Goal: Task Accomplishment & Management: Manage account settings

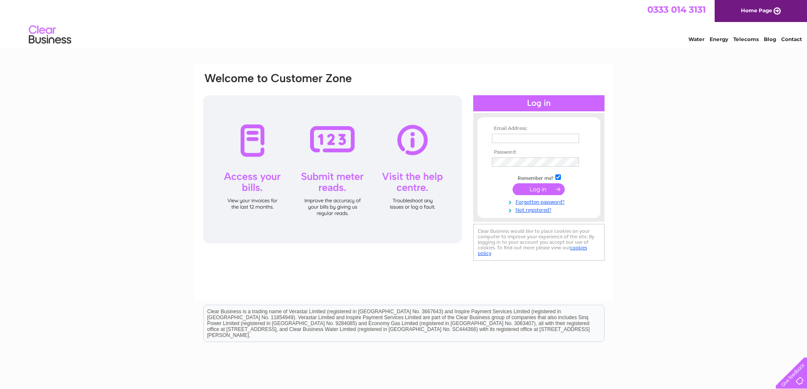
click at [494, 139] on input "text" at bounding box center [535, 138] width 87 height 9
type input "[EMAIL_ADDRESS][DOMAIN_NAME]"
click at [551, 188] on input "submit" at bounding box center [539, 190] width 52 height 12
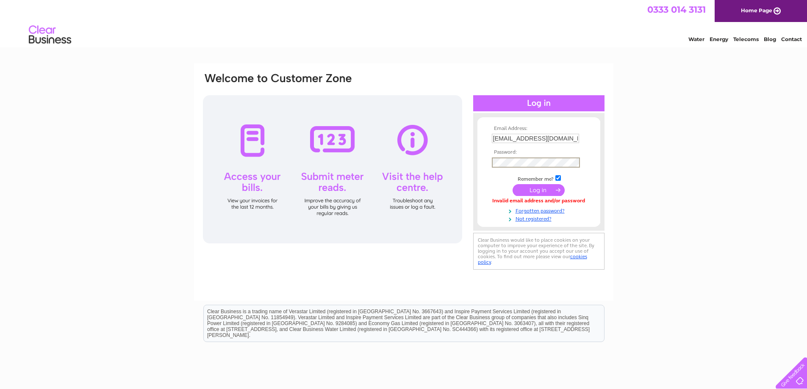
click at [513, 184] on input "submit" at bounding box center [539, 190] width 52 height 12
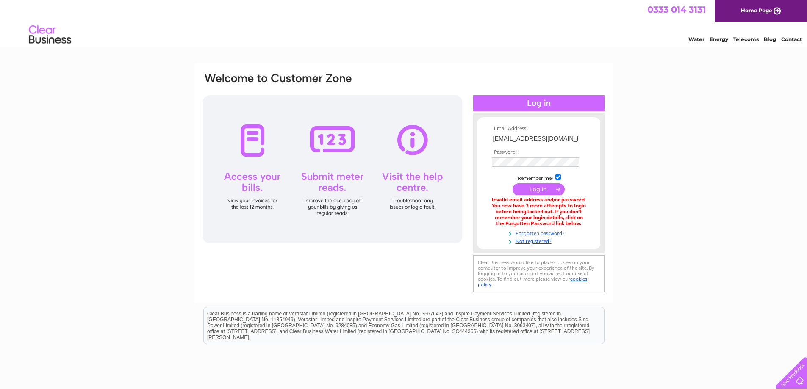
click at [532, 231] on link "Forgotten password?" at bounding box center [540, 233] width 96 height 8
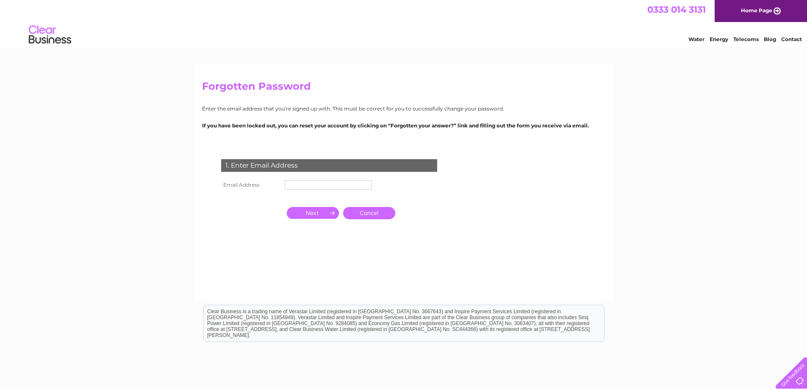
click at [304, 183] on input "text" at bounding box center [328, 185] width 87 height 9
type input "[EMAIL_ADDRESS][DOMAIN_NAME]"
click at [330, 212] on input "button" at bounding box center [313, 214] width 52 height 12
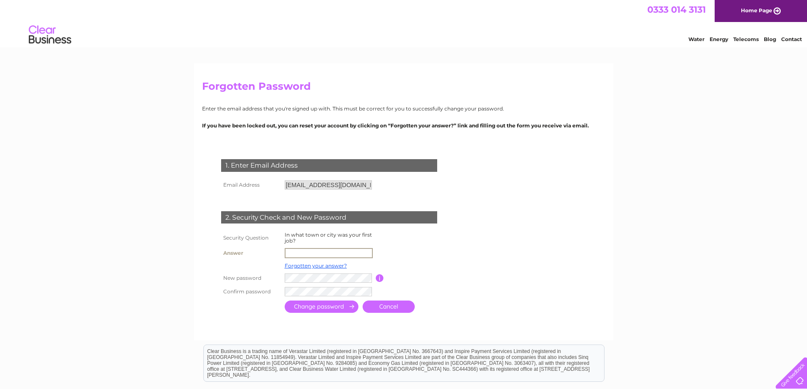
click at [313, 250] on input "text" at bounding box center [329, 253] width 88 height 10
type input "march"
click at [335, 306] on input "submit" at bounding box center [322, 306] width 74 height 12
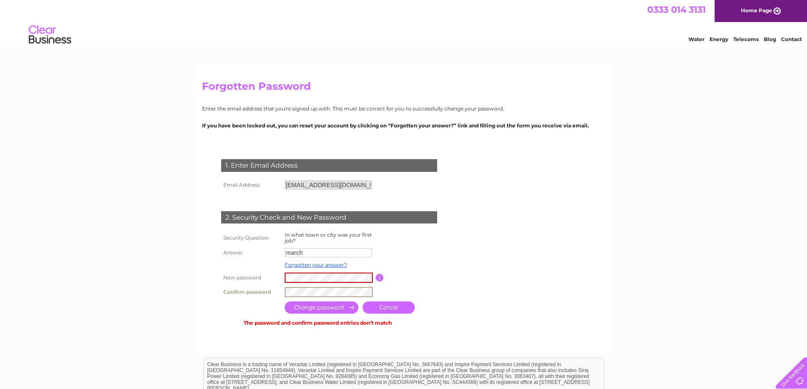
click at [251, 299] on div "1. Enter Email Address Email Address checkin@selbyandtaylor.com Cancel" at bounding box center [331, 240] width 258 height 178
click at [285, 302] on input "submit" at bounding box center [322, 308] width 74 height 12
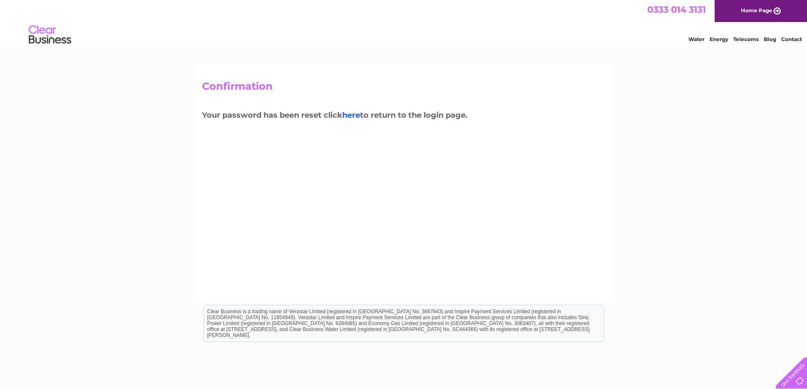
click at [350, 115] on link "here" at bounding box center [351, 115] width 18 height 9
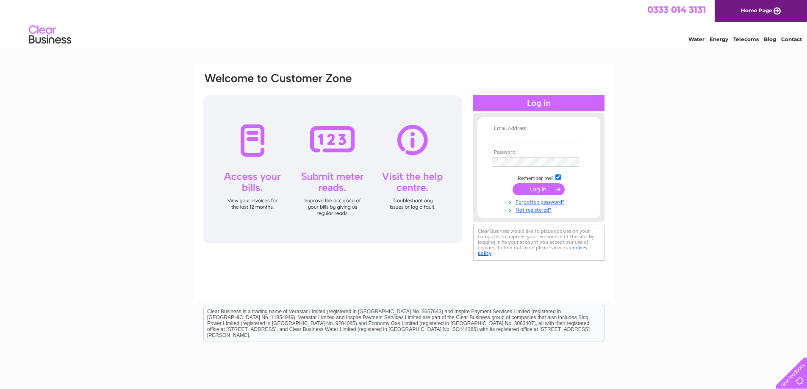
type input "checkin@selbyandtaylor.com"
click at [541, 190] on input "submit" at bounding box center [539, 189] width 52 height 12
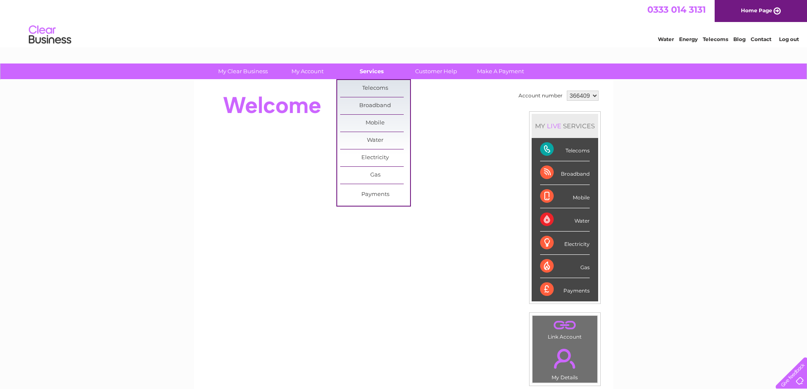
click at [369, 70] on link "Services" at bounding box center [372, 72] width 70 height 16
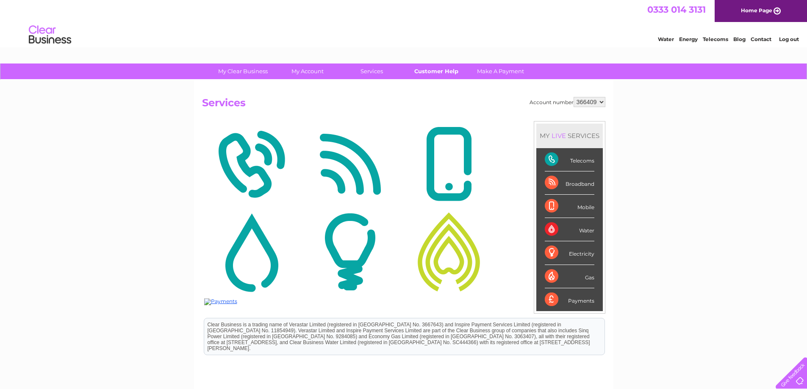
click at [431, 75] on link "Customer Help" at bounding box center [436, 72] width 70 height 16
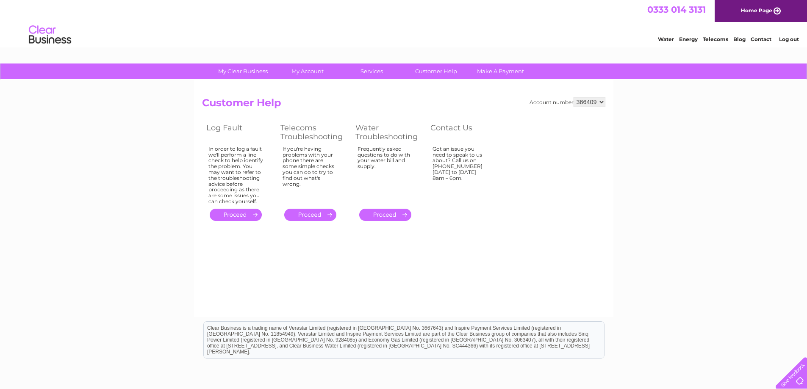
click at [266, 42] on div "Water Energy Telecoms Blog Contact Log out" at bounding box center [403, 36] width 807 height 28
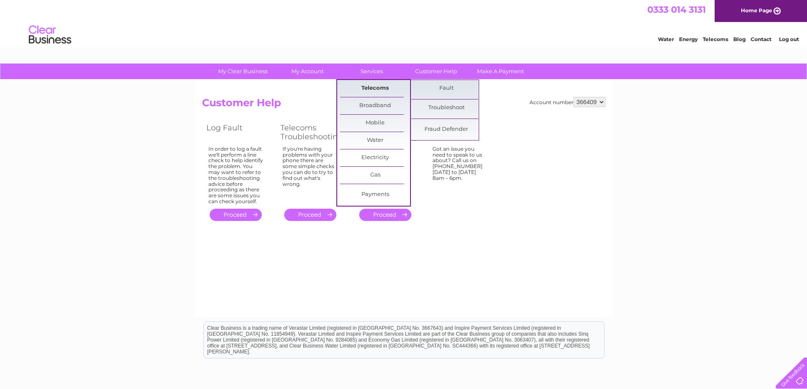
click at [372, 91] on link "Telecoms" at bounding box center [375, 88] width 70 height 17
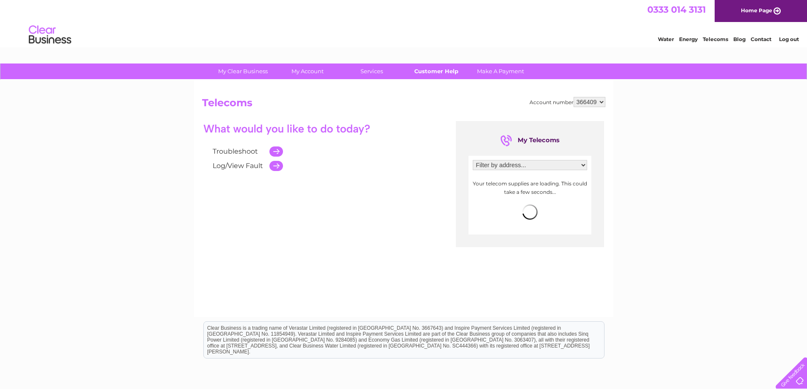
click at [440, 72] on link "Customer Help" at bounding box center [436, 72] width 70 height 16
